Goal: Task Accomplishment & Management: Complete application form

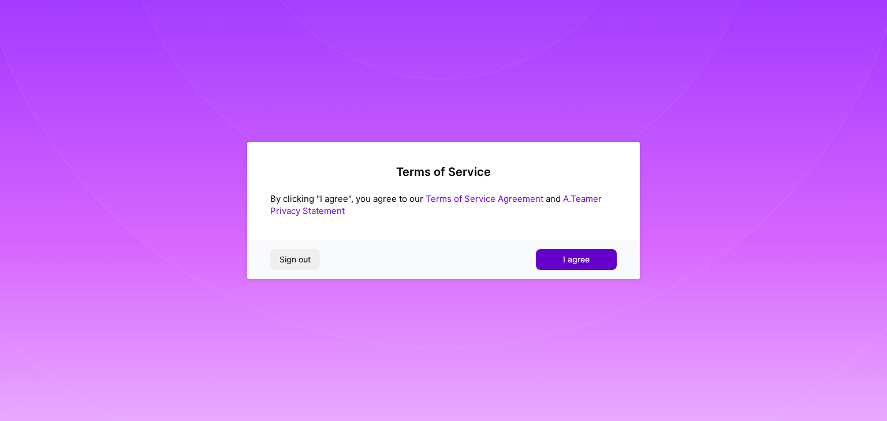
click at [593, 259] on button "I agree" at bounding box center [576, 259] width 81 height 21
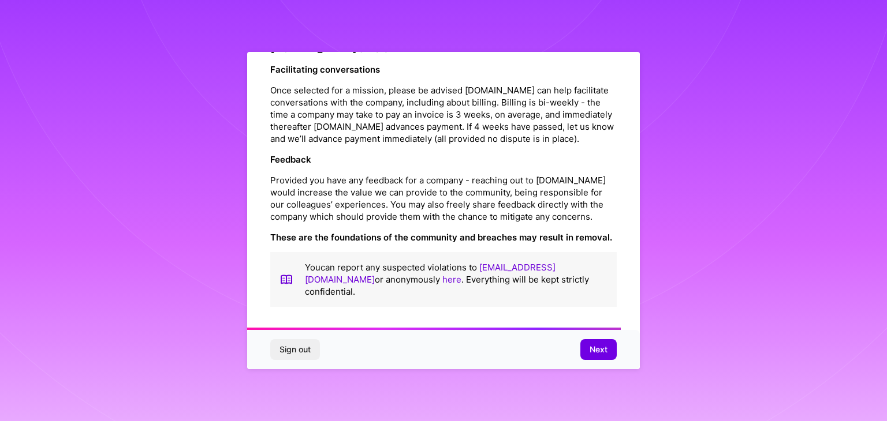
scroll to position [1318, 0]
click at [600, 349] on span "Next" at bounding box center [598, 350] width 18 height 12
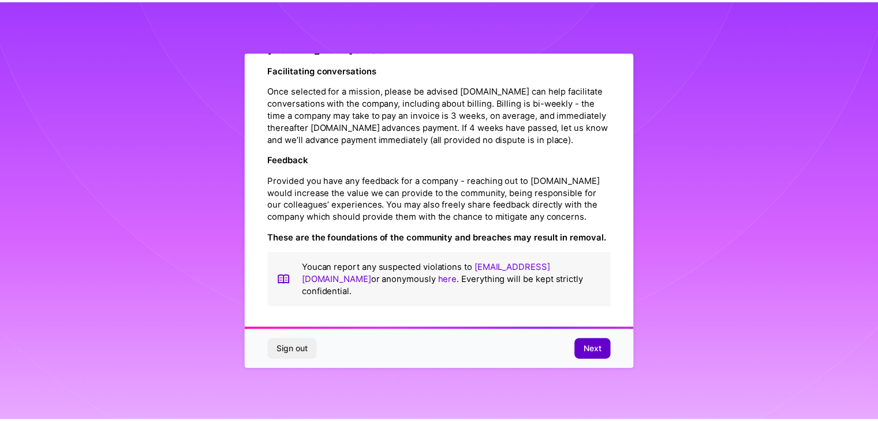
scroll to position [0, 0]
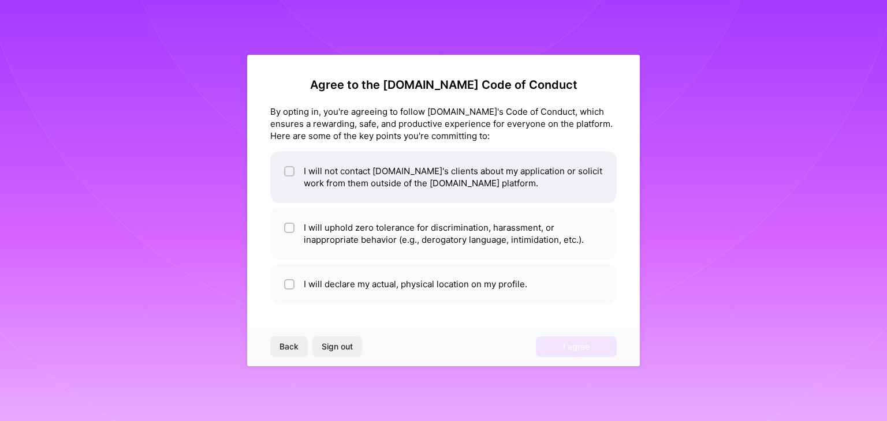
click at [289, 170] on input "checkbox" at bounding box center [290, 172] width 8 height 8
checkbox input "true"
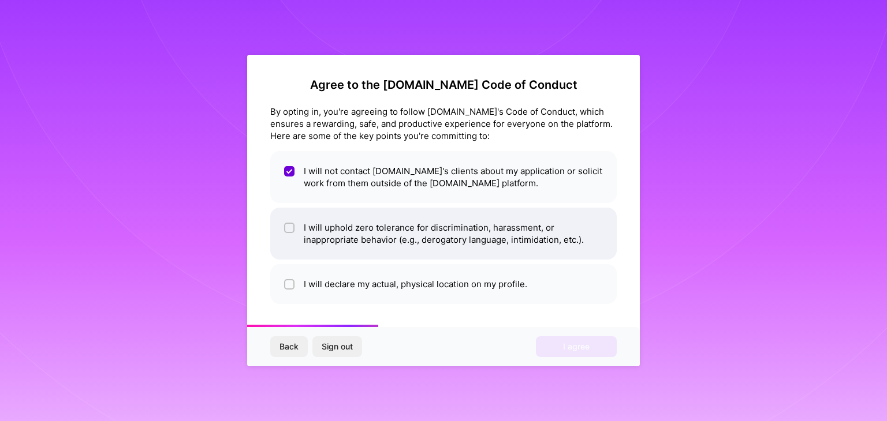
click at [289, 225] on input "checkbox" at bounding box center [290, 229] width 8 height 8
checkbox input "true"
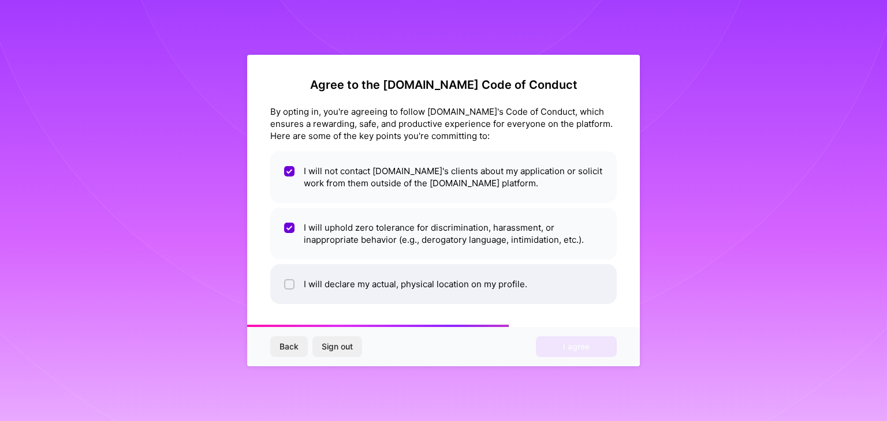
click at [287, 285] on input "checkbox" at bounding box center [290, 285] width 8 height 8
checkbox input "true"
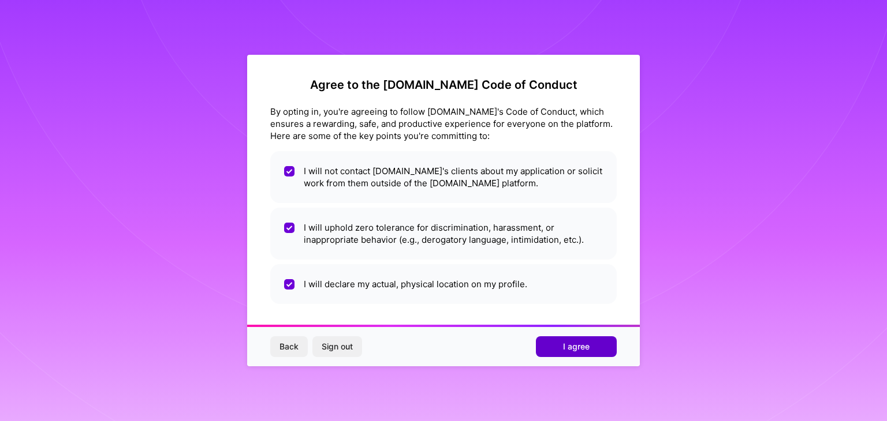
click at [591, 348] on button "I agree" at bounding box center [576, 347] width 81 height 21
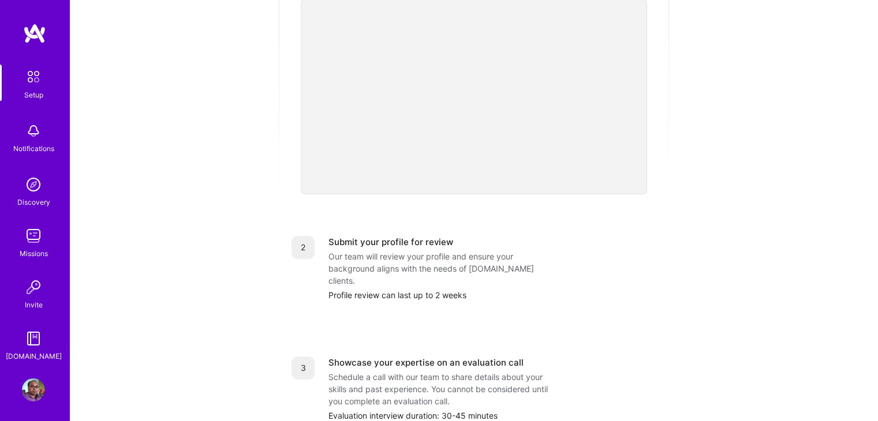
scroll to position [455, 0]
